Goal: Navigation & Orientation: Find specific page/section

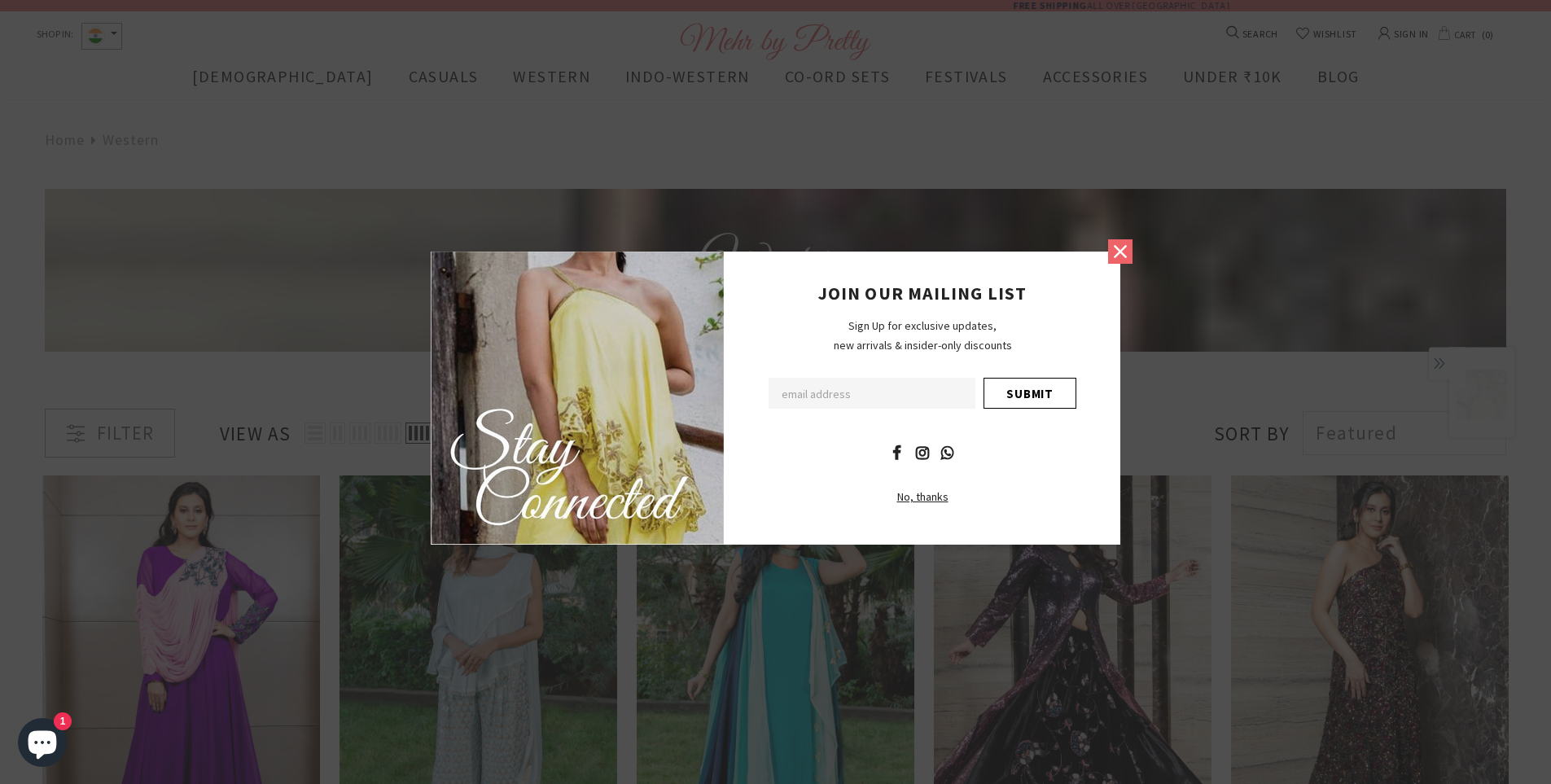
click at [1121, 250] on icon at bounding box center [1120, 251] width 13 height 13
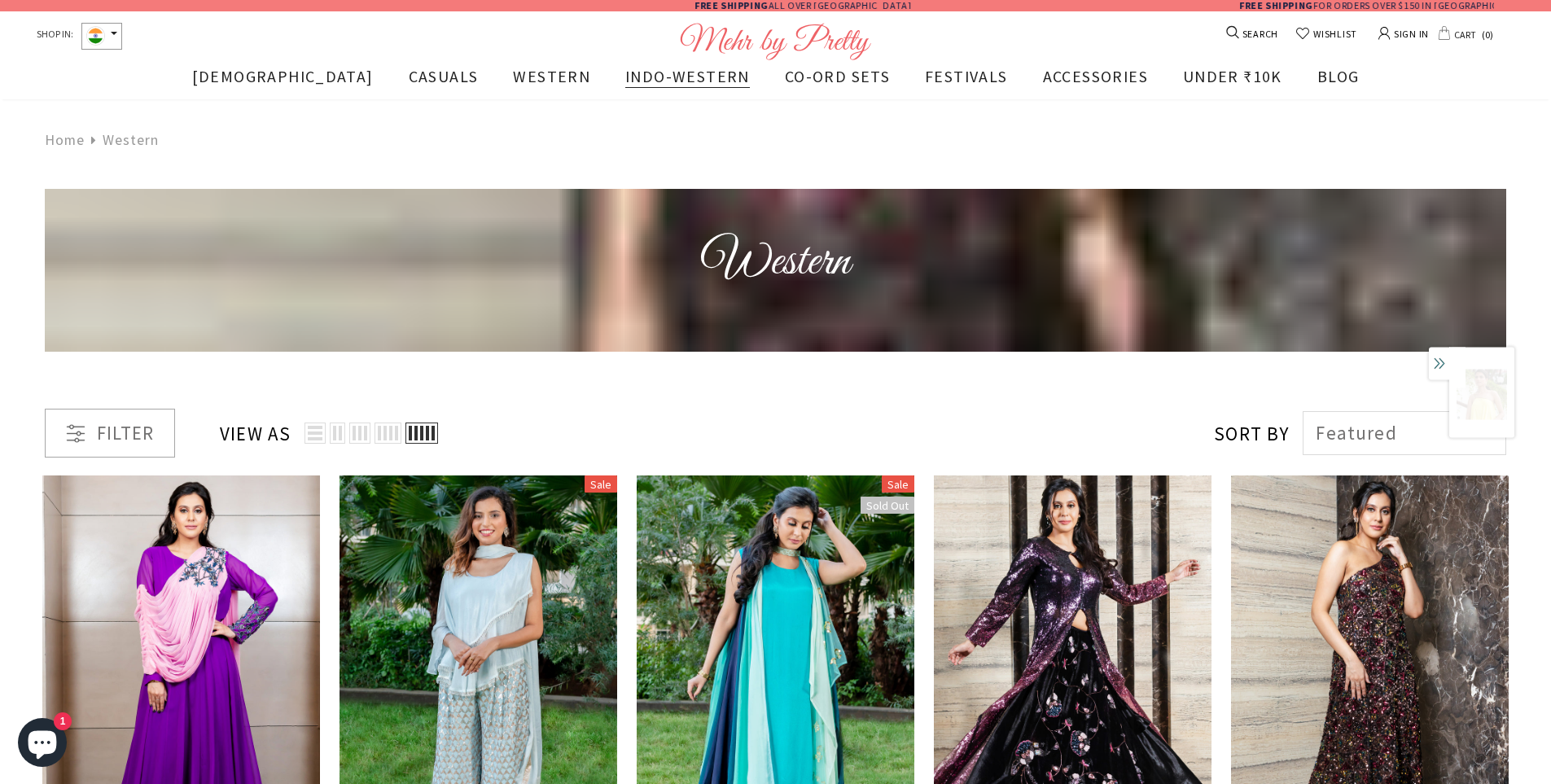
click at [628, 79] on span "INDO-WESTERN" at bounding box center [687, 76] width 125 height 20
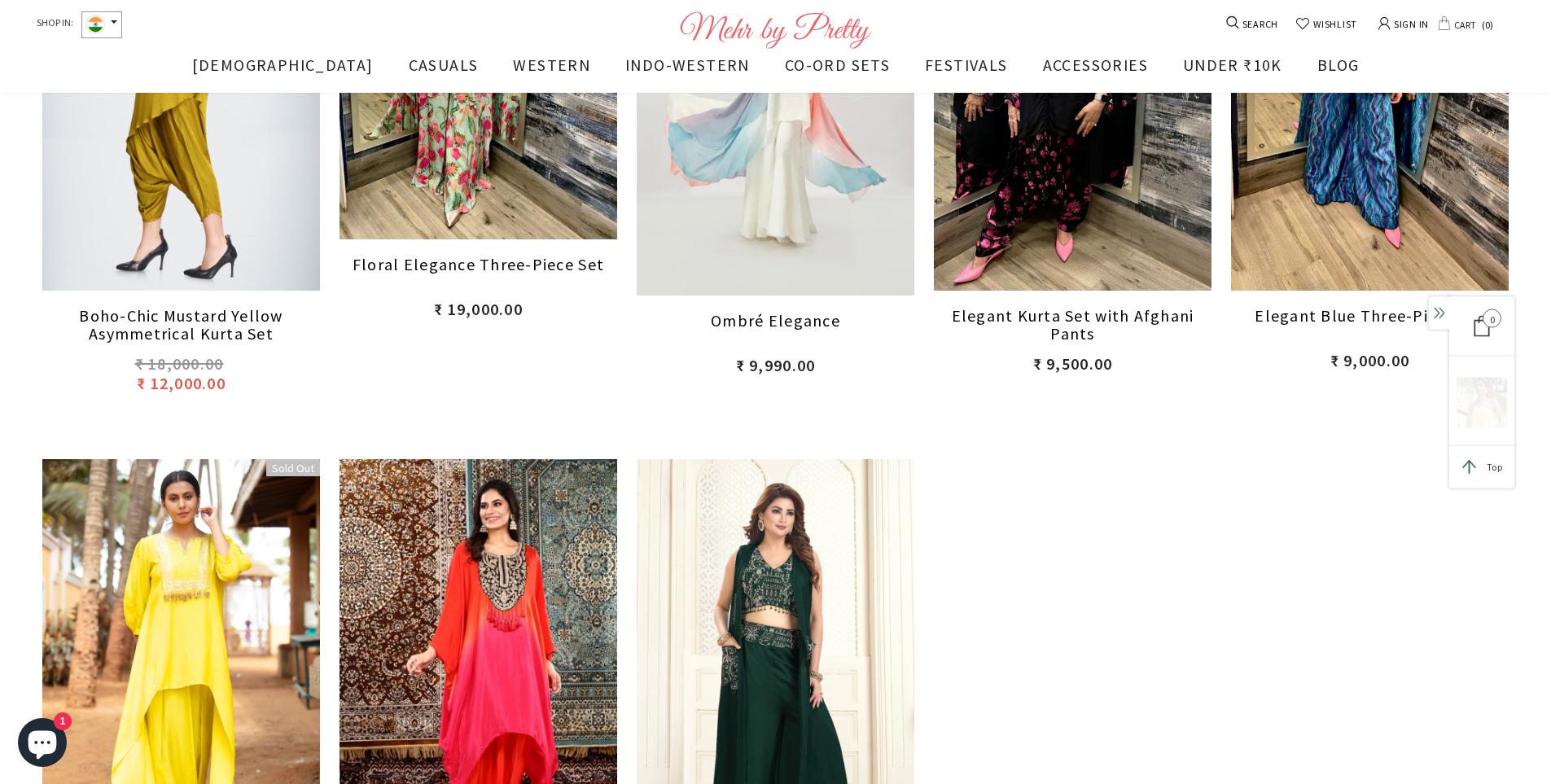
scroll to position [3340, 0]
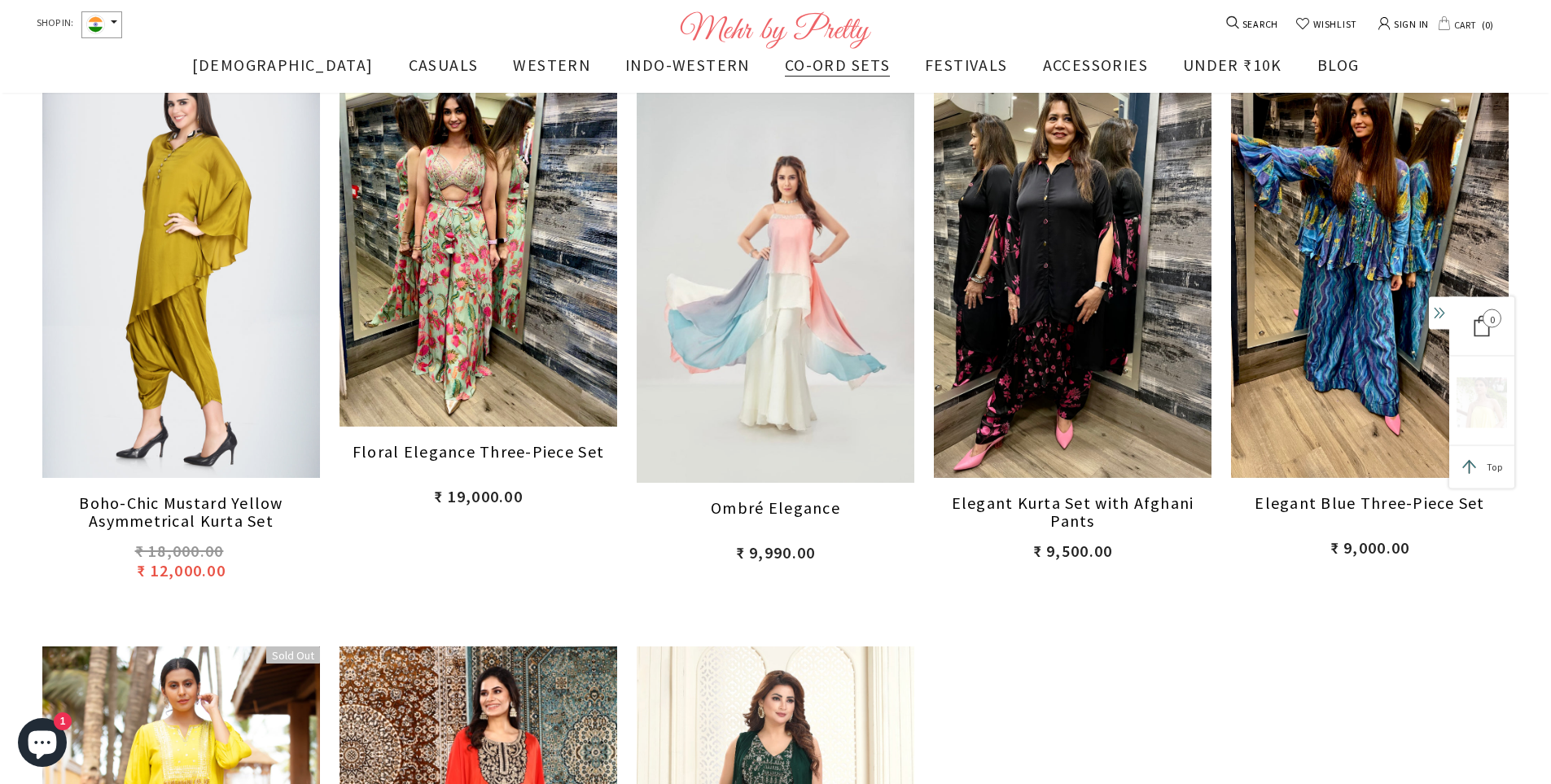
click at [785, 66] on span "CO-ORD SETS" at bounding box center [838, 64] width 105 height 20
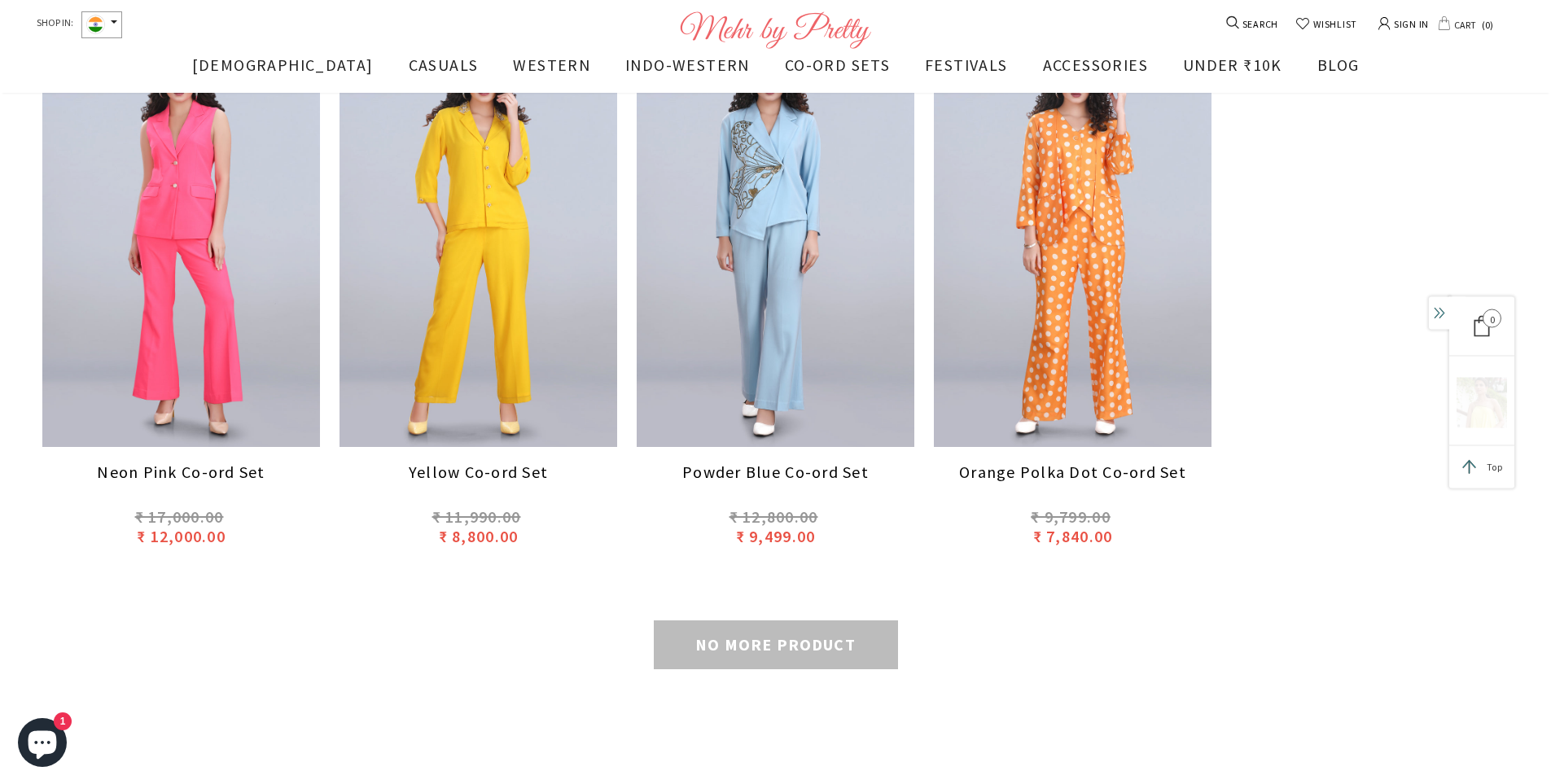
scroll to position [2689, 0]
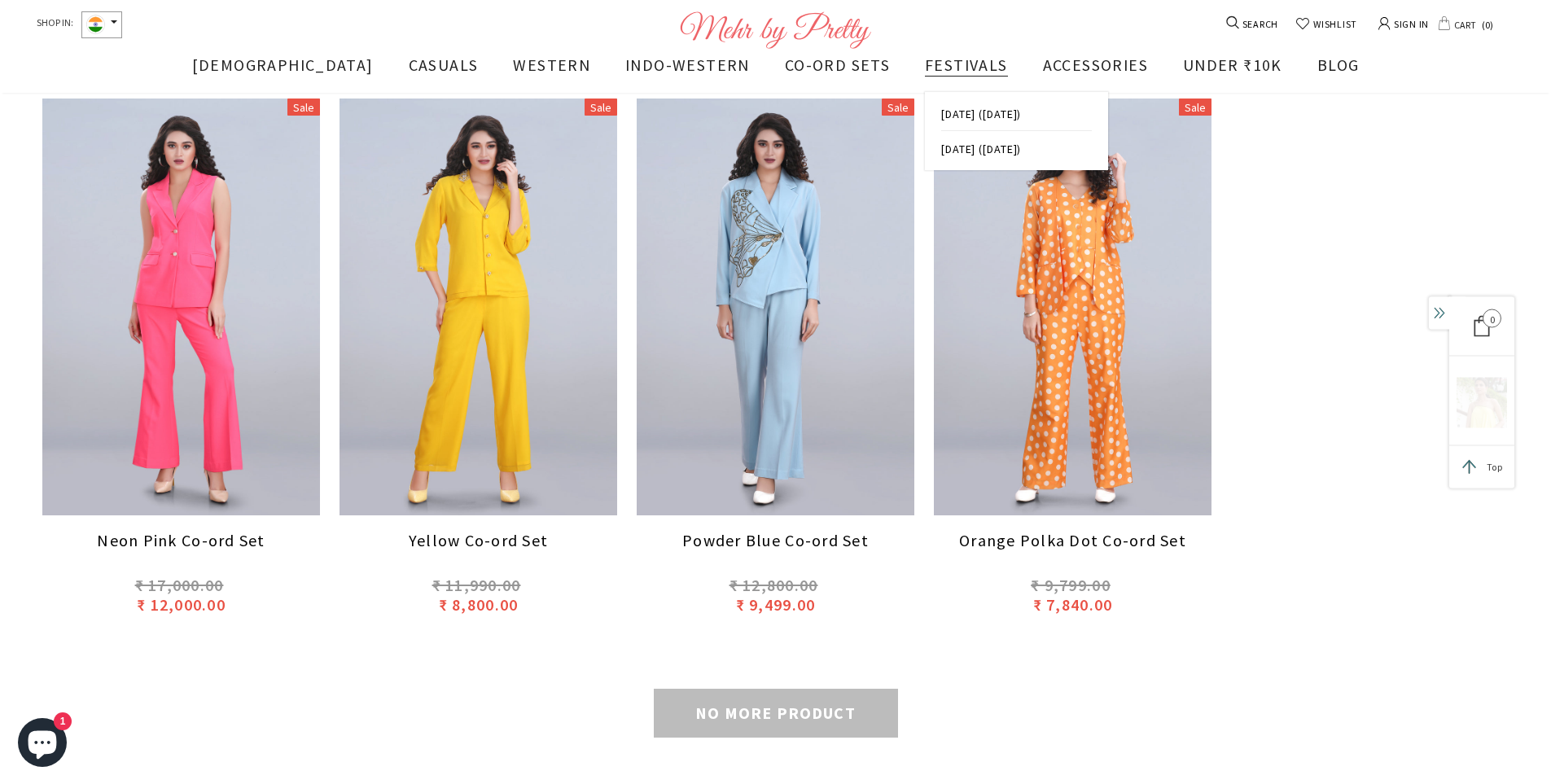
click at [941, 156] on span "[DATE] ([DATE])" at bounding box center [981, 148] width 79 height 15
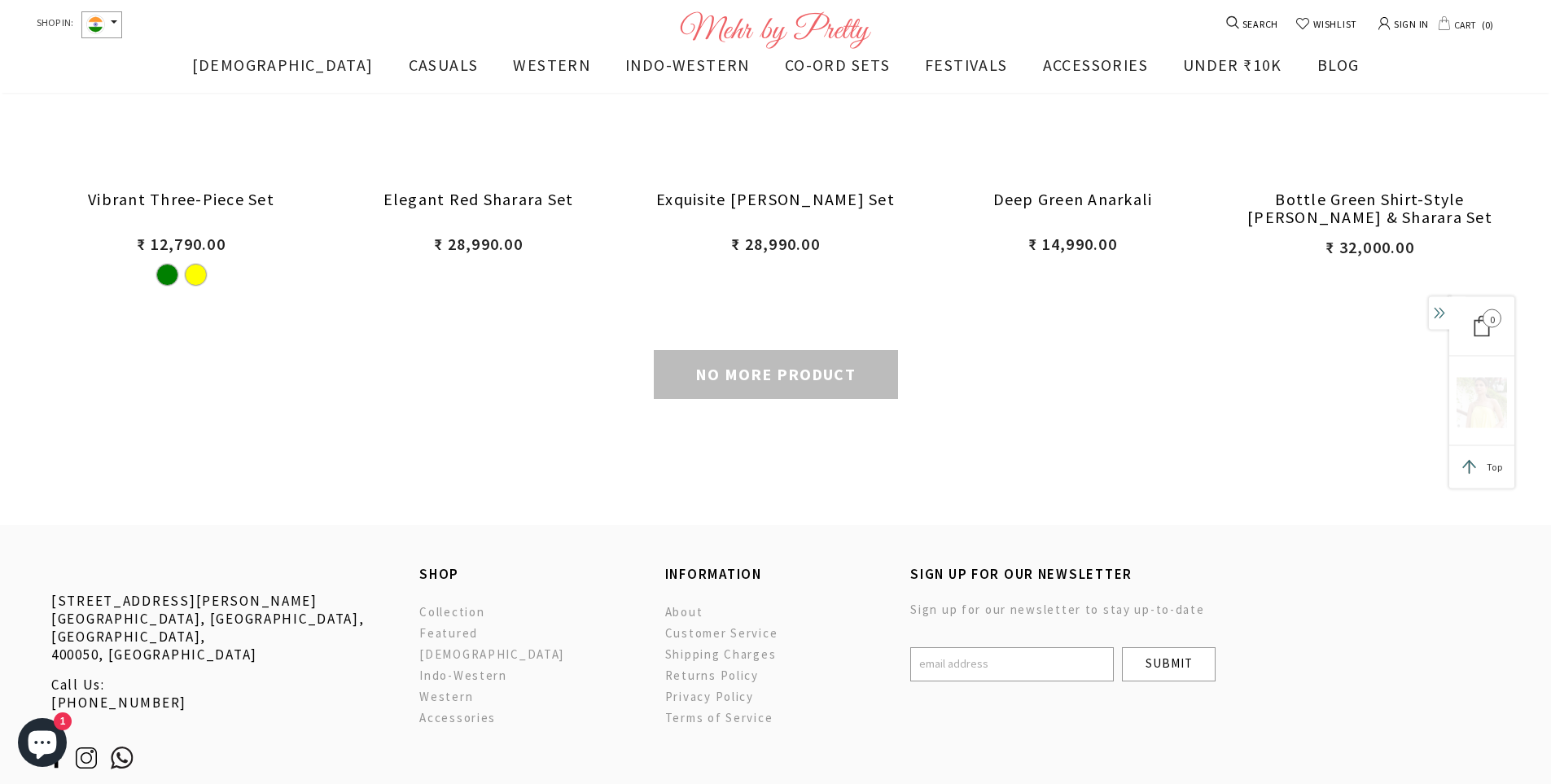
scroll to position [9997, 0]
